Goal: Information Seeking & Learning: Learn about a topic

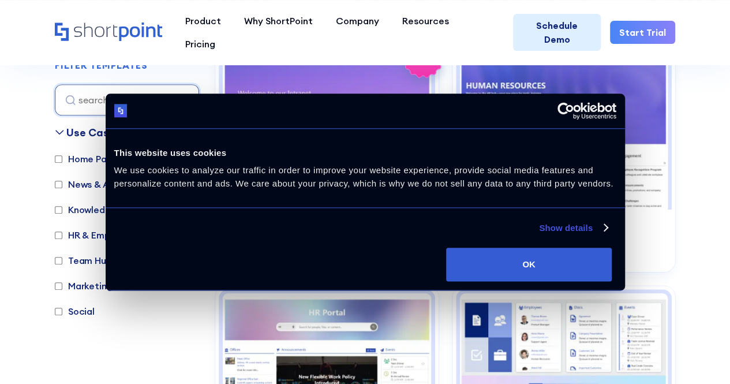
scroll to position [356, 0]
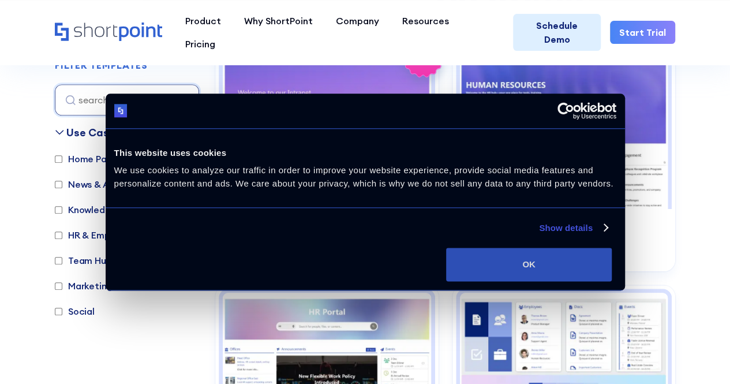
click at [612, 281] on button "OK" at bounding box center [529, 264] width 166 height 33
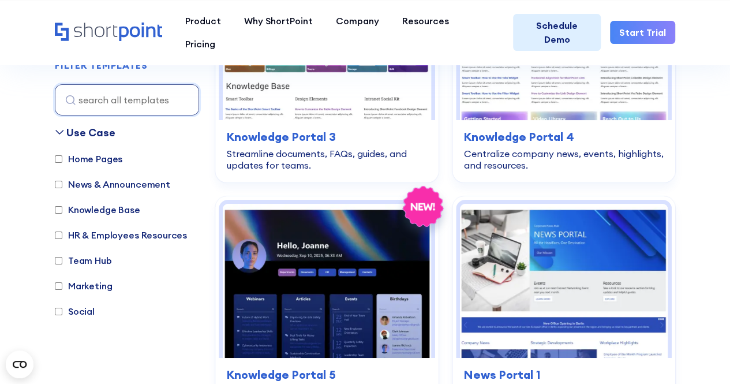
scroll to position [2121, 0]
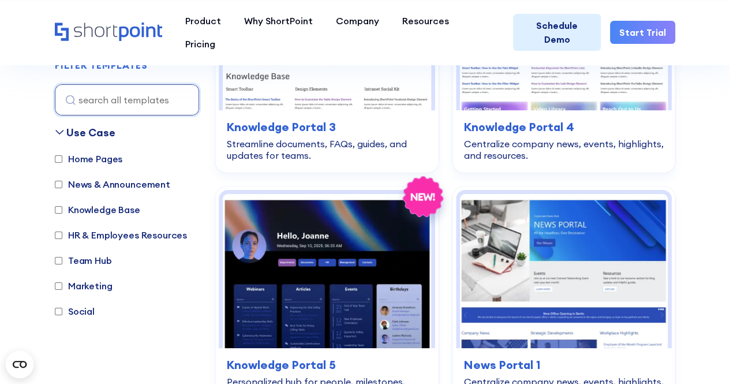
click at [63, 158] on label "Home Pages" at bounding box center [89, 159] width 68 height 14
click at [62, 158] on input "Home Pages" at bounding box center [59, 159] width 8 height 8
checkbox input "true"
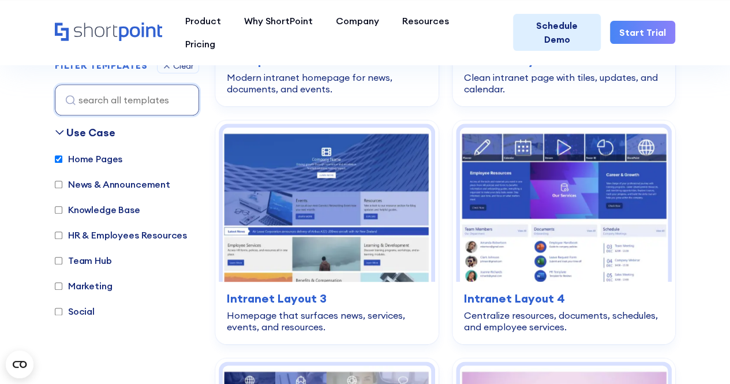
scroll to position [345, 0]
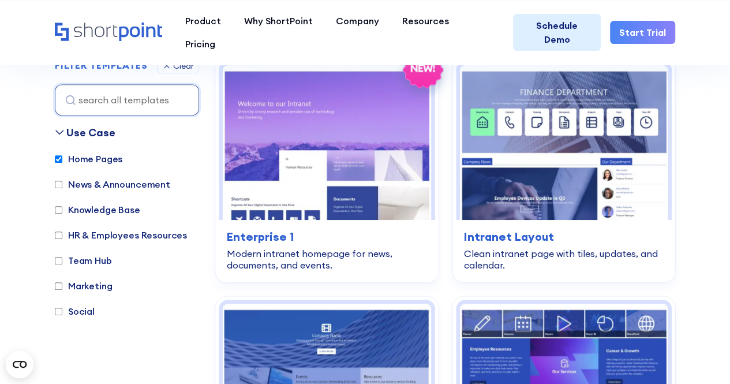
click at [62, 286] on input "Marketing" at bounding box center [59, 286] width 8 height 8
checkbox input "true"
click at [62, 317] on label "Social" at bounding box center [75, 311] width 40 height 14
click at [62, 315] on input "Social" at bounding box center [59, 312] width 8 height 8
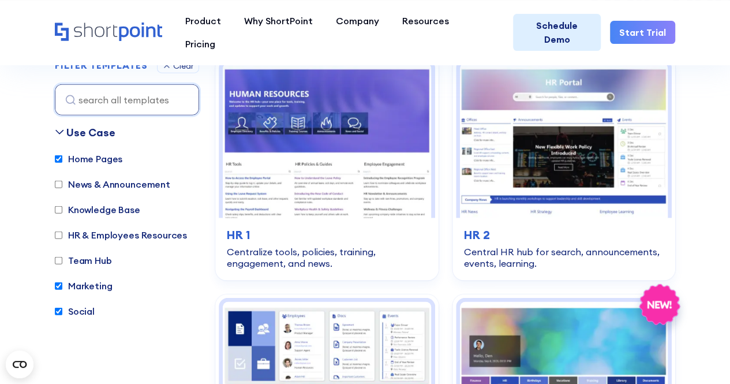
scroll to position [1385, 0]
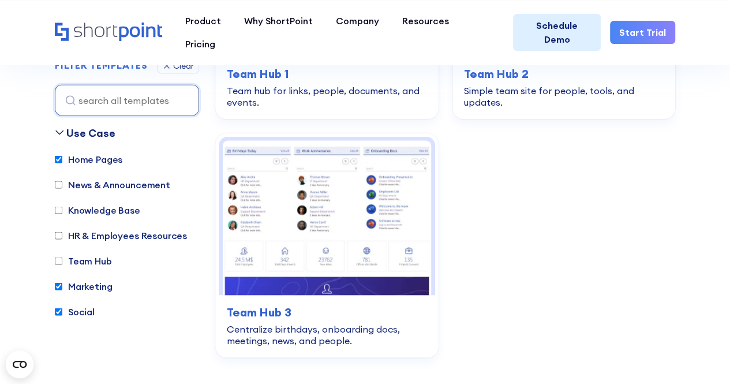
click at [87, 314] on label "Social" at bounding box center [75, 311] width 40 height 14
click at [62, 314] on input "Social" at bounding box center [59, 312] width 8 height 8
checkbox input "false"
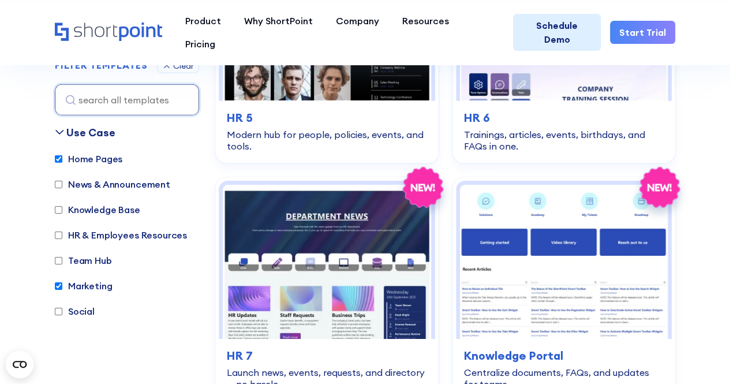
scroll to position [345, 0]
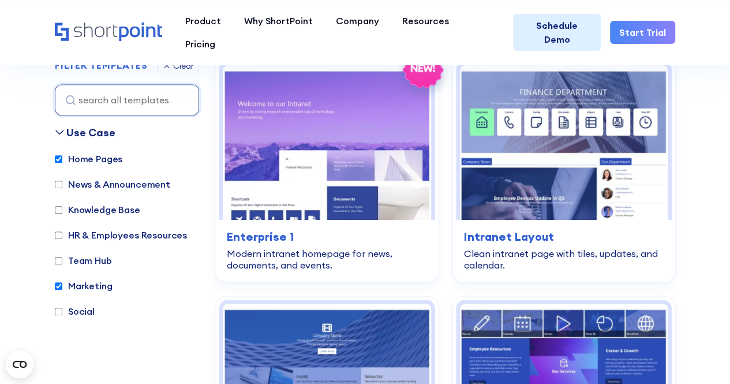
click at [81, 287] on label "Marketing" at bounding box center [84, 286] width 58 height 14
click at [62, 287] on input "Marketing" at bounding box center [59, 286] width 8 height 8
checkbox input "false"
click at [61, 158] on input "Home Pages" at bounding box center [59, 159] width 8 height 8
checkbox input "false"
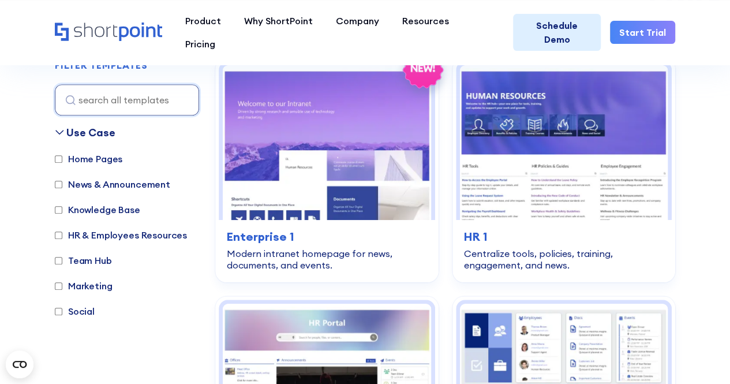
click at [92, 285] on label "Marketing" at bounding box center [84, 286] width 58 height 14
click at [62, 285] on input "Marketing" at bounding box center [59, 286] width 8 height 8
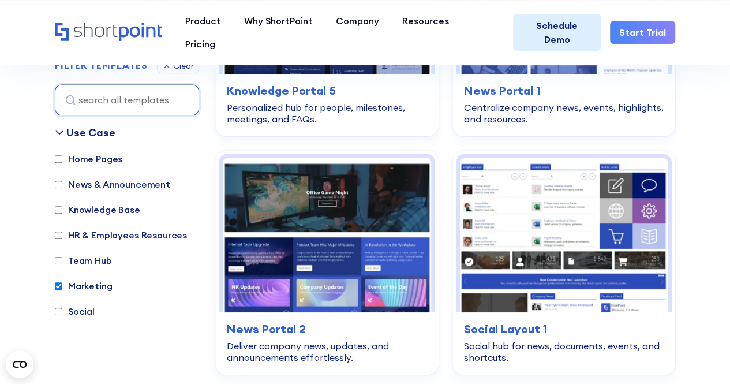
scroll to position [2356, 0]
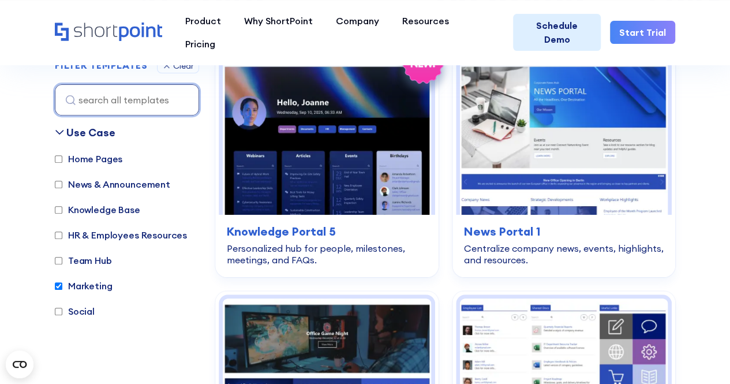
click at [108, 98] on input at bounding box center [127, 99] width 144 height 31
click at [187, 66] on div "Clear" at bounding box center [183, 66] width 21 height 8
checkbox input "false"
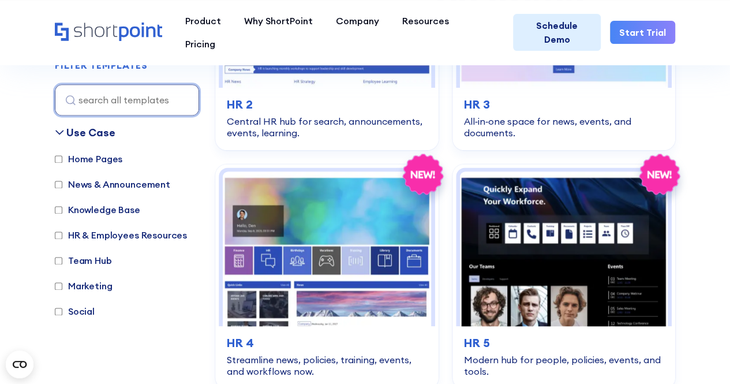
scroll to position [345, 0]
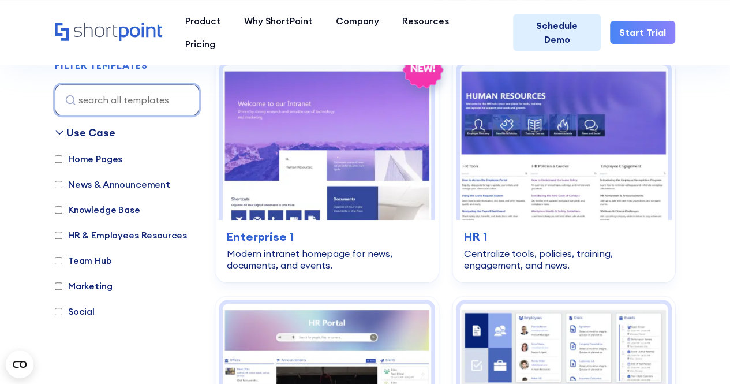
click at [117, 109] on input at bounding box center [127, 99] width 144 height 31
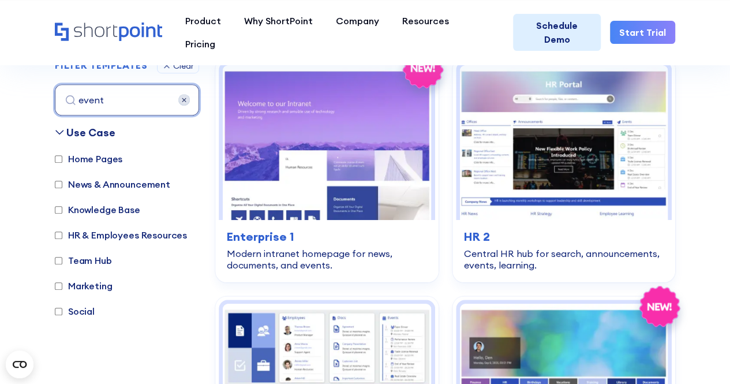
type input "event"
click at [155, 102] on input "event" at bounding box center [127, 99] width 144 height 31
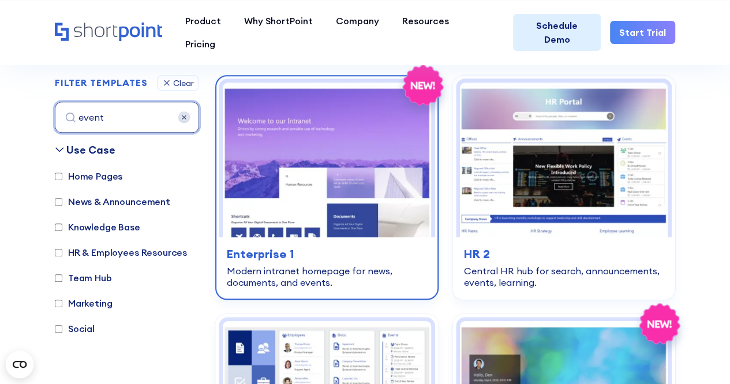
scroll to position [314, 0]
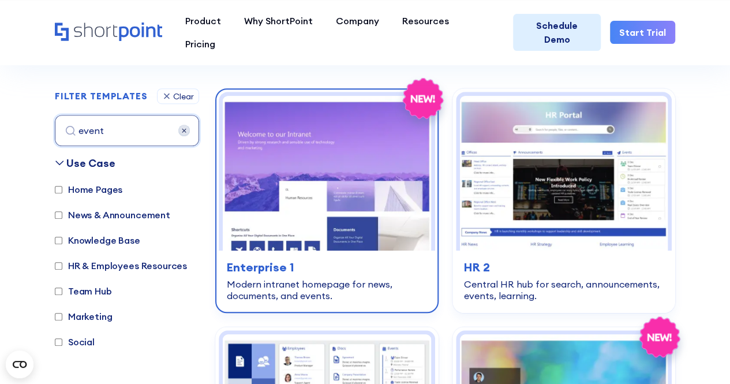
click at [282, 268] on h3 "Enterprise 1" at bounding box center [327, 267] width 200 height 17
